Goal: Task Accomplishment & Management: Manage account settings

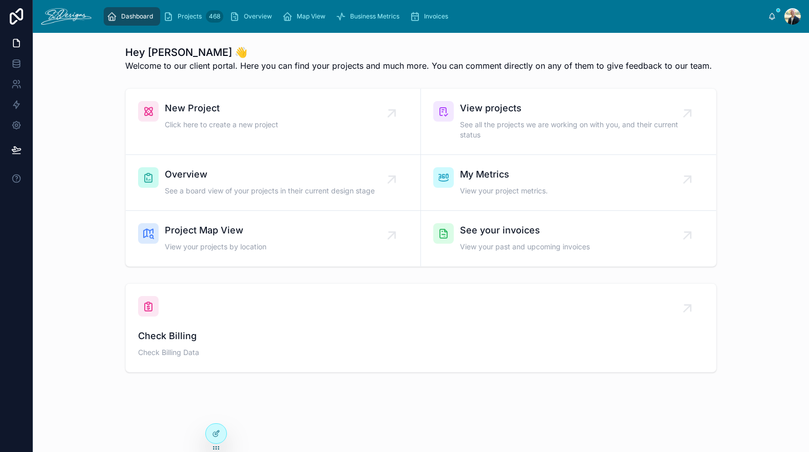
click at [257, 186] on span "See a board view of your projects in their current design stage" at bounding box center [270, 191] width 210 height 10
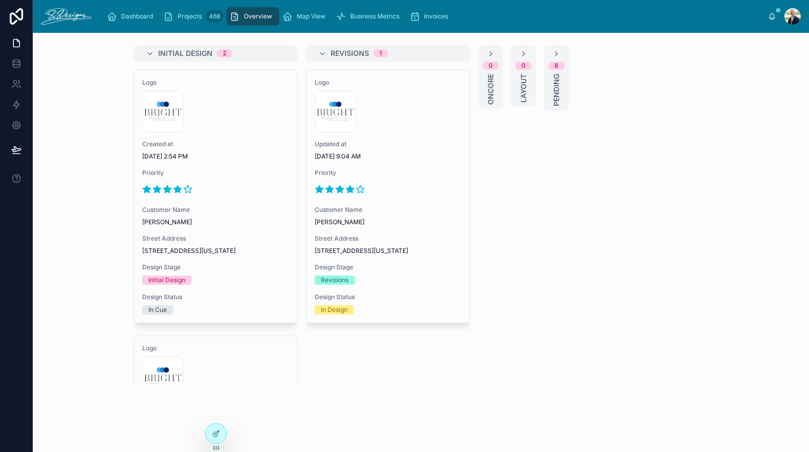
click at [193, 22] on div "Projects 468" at bounding box center [193, 16] width 60 height 16
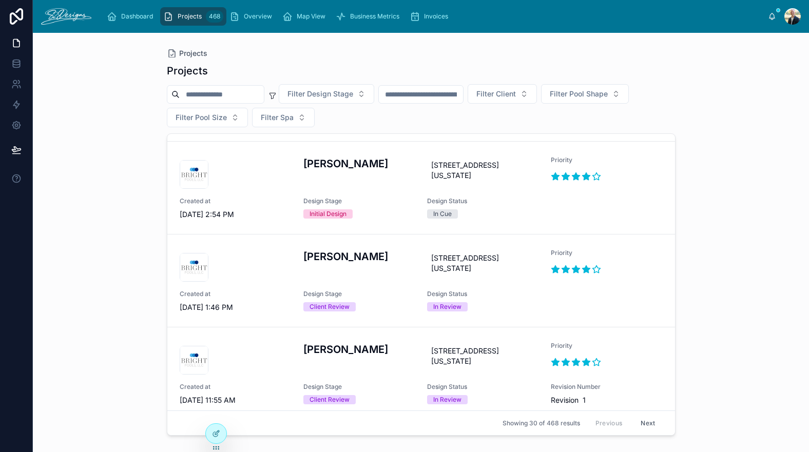
scroll to position [90, 0]
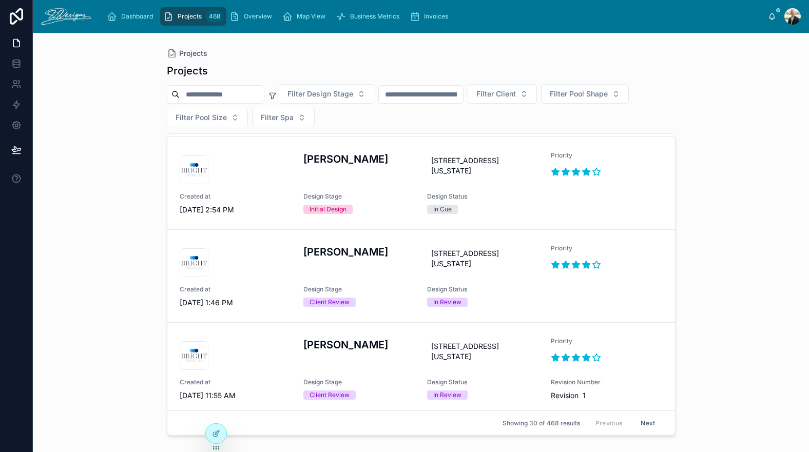
click at [396, 293] on span "Design Stage" at bounding box center [358, 289] width 111 height 8
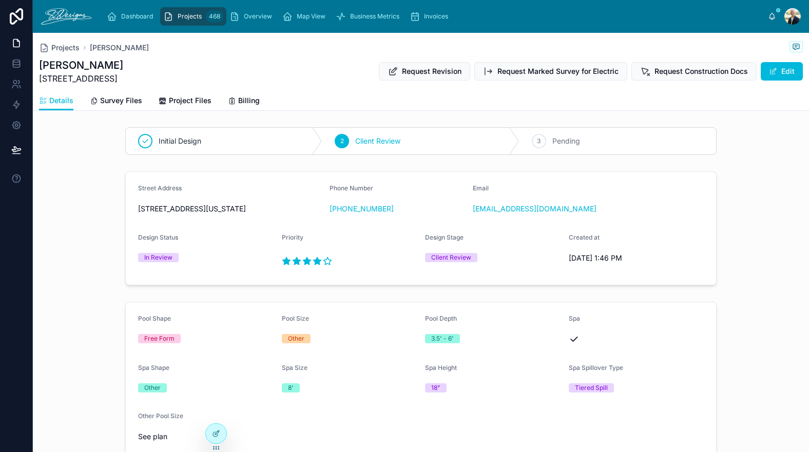
click at [181, 95] on span "Project Files" at bounding box center [190, 100] width 43 height 10
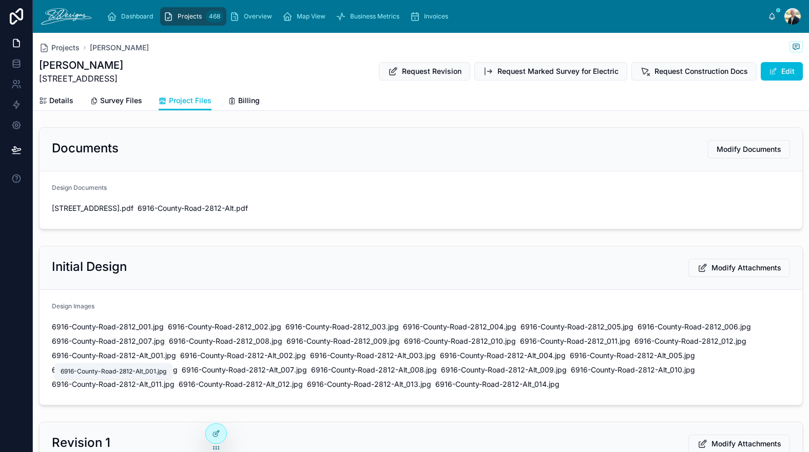
click at [99, 357] on span "6916-County-Road-2812-Alt_001" at bounding box center [107, 355] width 111 height 10
